Goal: Information Seeking & Learning: Understand process/instructions

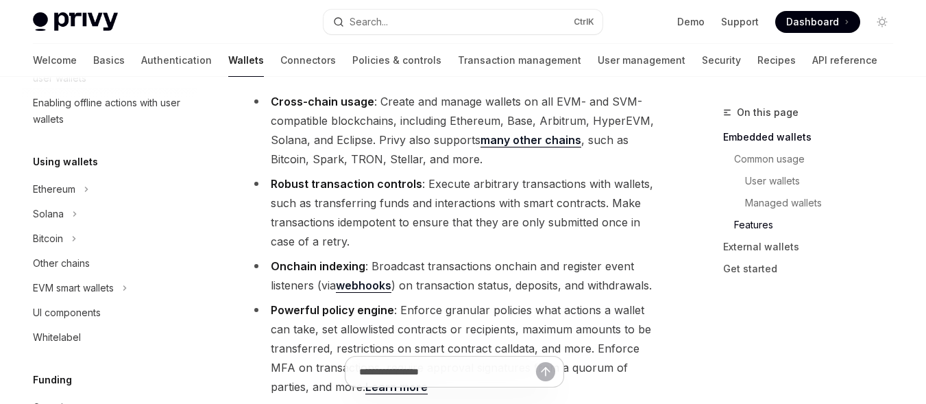
scroll to position [1714, 0]
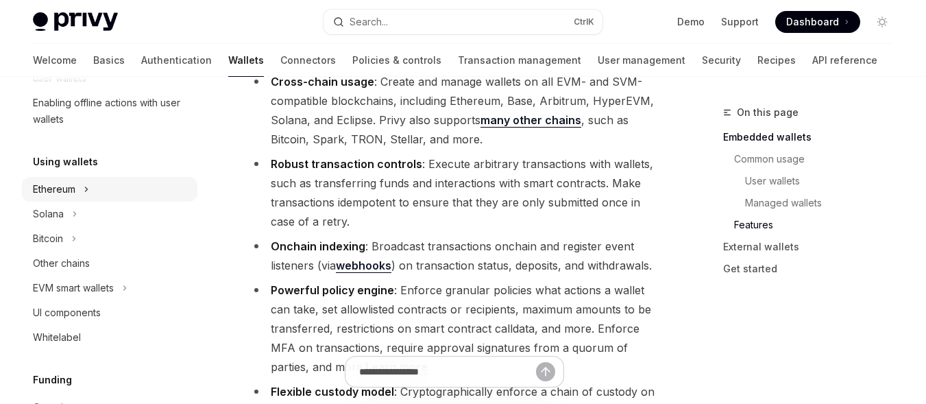
click at [68, 198] on div "Ethereum" at bounding box center [109, 189] width 175 height 25
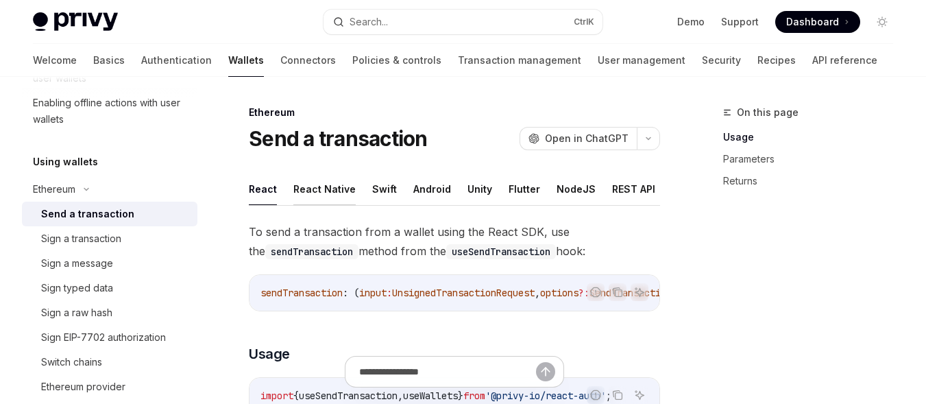
click at [327, 189] on button "React Native" at bounding box center [324, 189] width 62 height 32
type textarea "*"
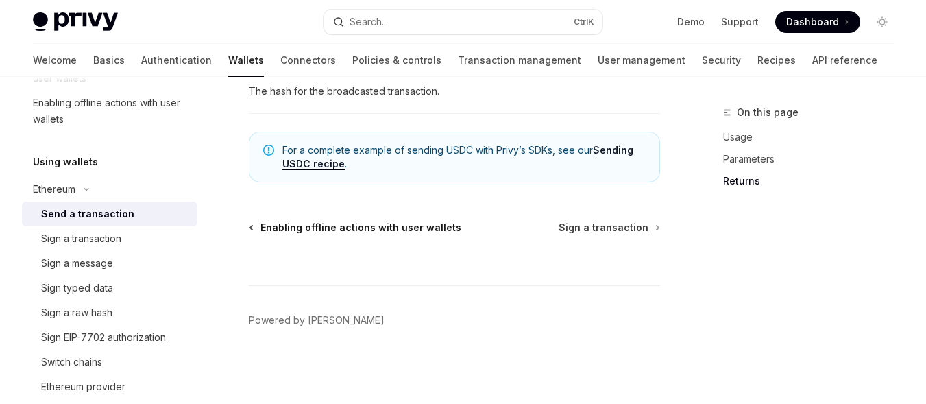
scroll to position [968, 0]
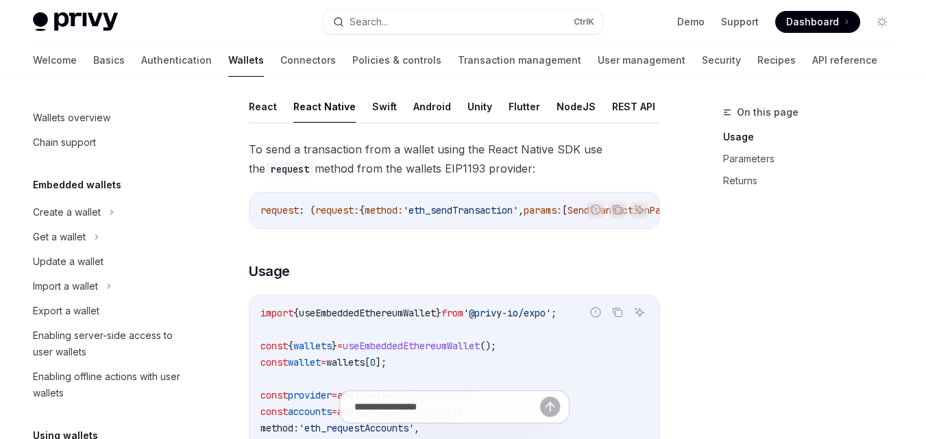
scroll to position [230, 0]
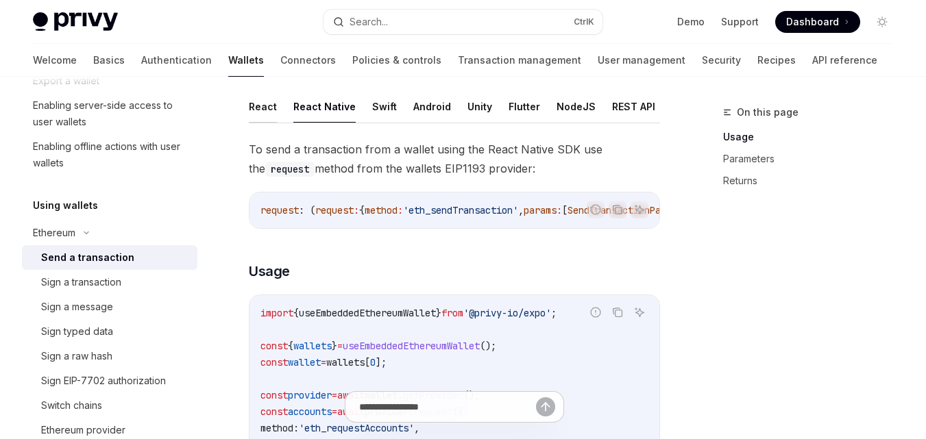
click at [260, 112] on button "React" at bounding box center [263, 106] width 28 height 32
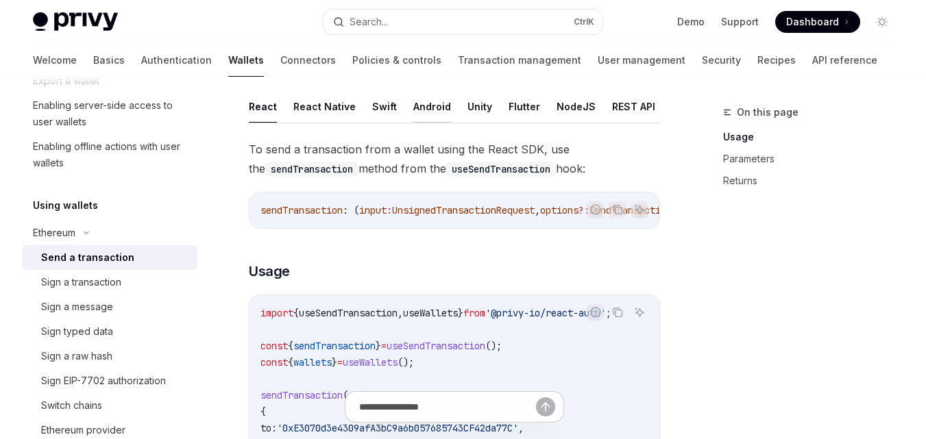
click at [418, 112] on button "Android" at bounding box center [432, 106] width 38 height 32
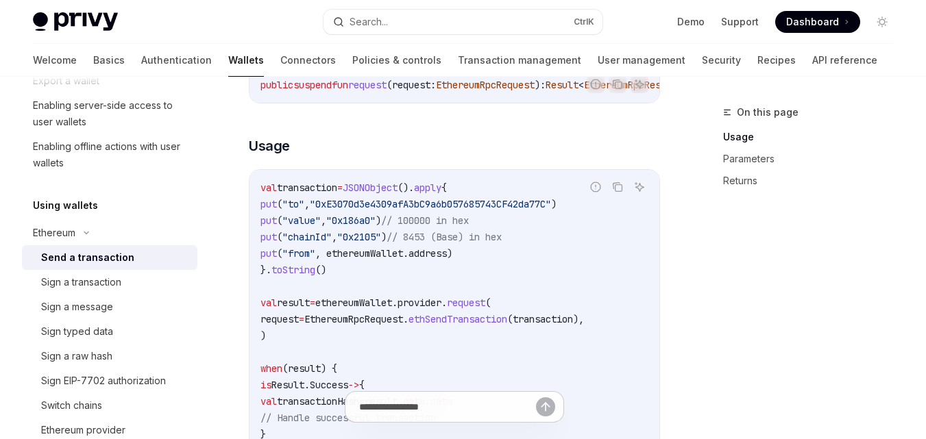
scroll to position [288, 0]
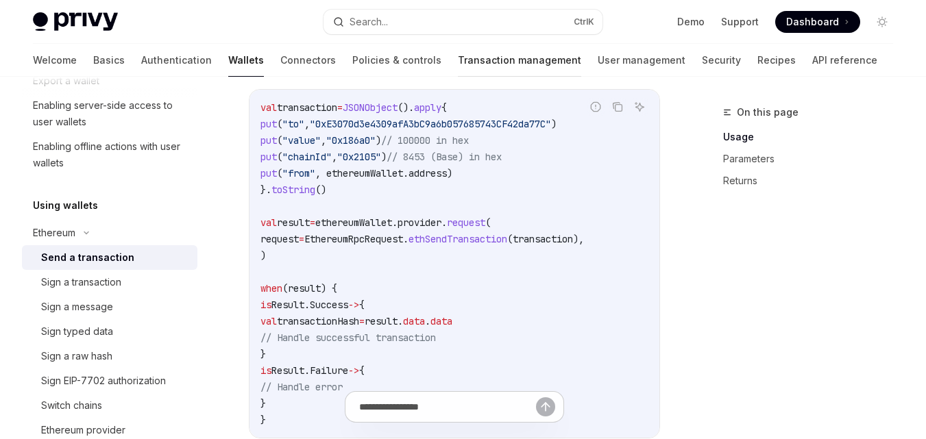
click at [458, 64] on link "Transaction management" at bounding box center [519, 60] width 123 height 33
type textarea "*"
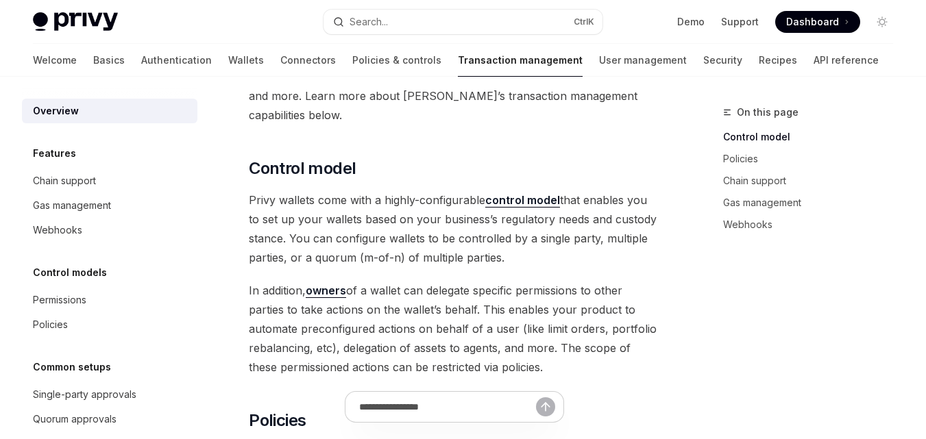
scroll to position [274, 0]
